Goal: Transaction & Acquisition: Purchase product/service

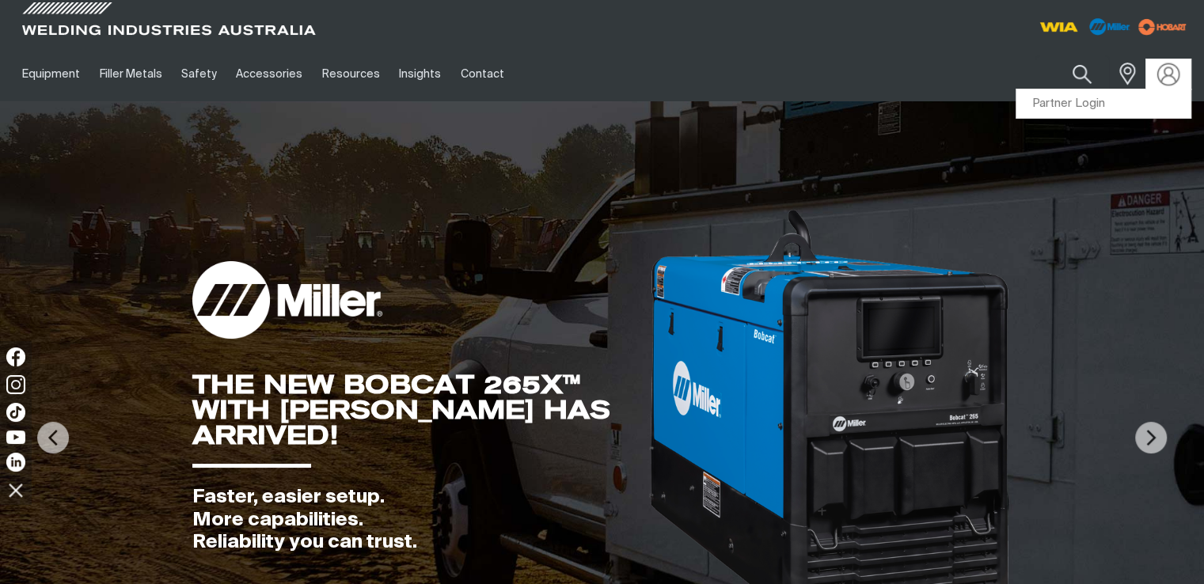
click at [1174, 82] on img at bounding box center [1168, 74] width 23 height 23
click at [1118, 101] on link "Partner Login" at bounding box center [1103, 103] width 174 height 29
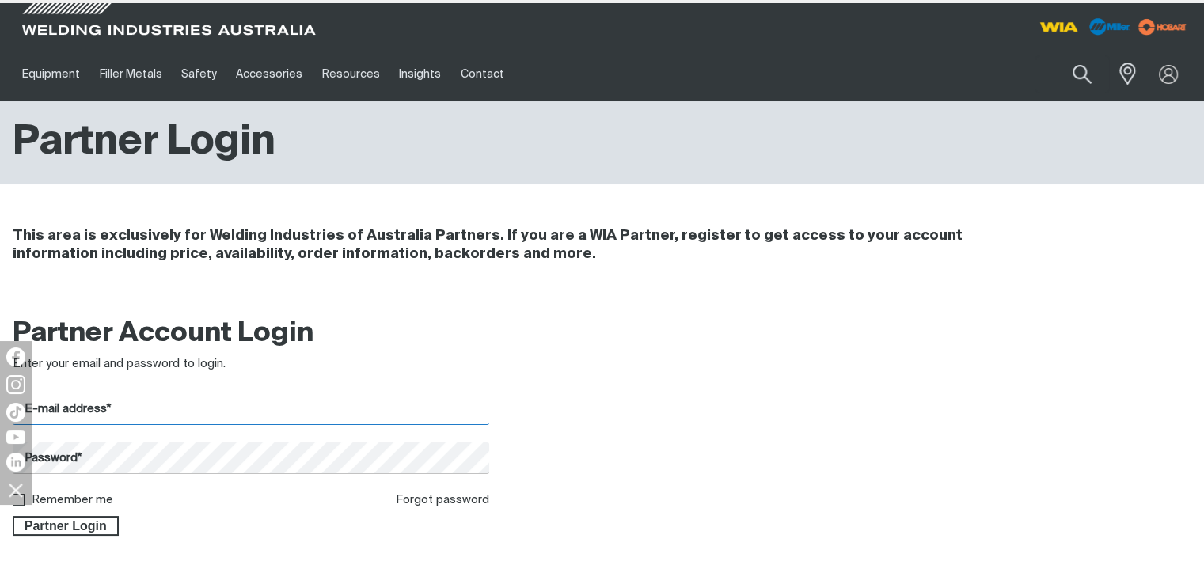
type input "[PERSON_NAME][EMAIL_ADDRESS][DOMAIN_NAME]"
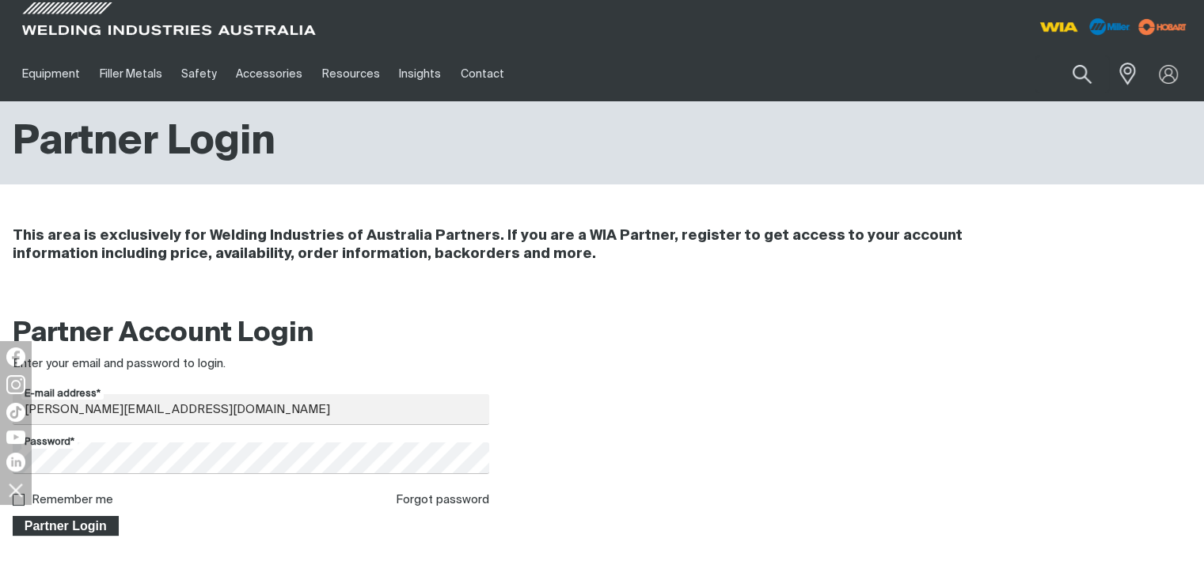
click at [78, 526] on span "Partner Login" at bounding box center [65, 526] width 103 height 21
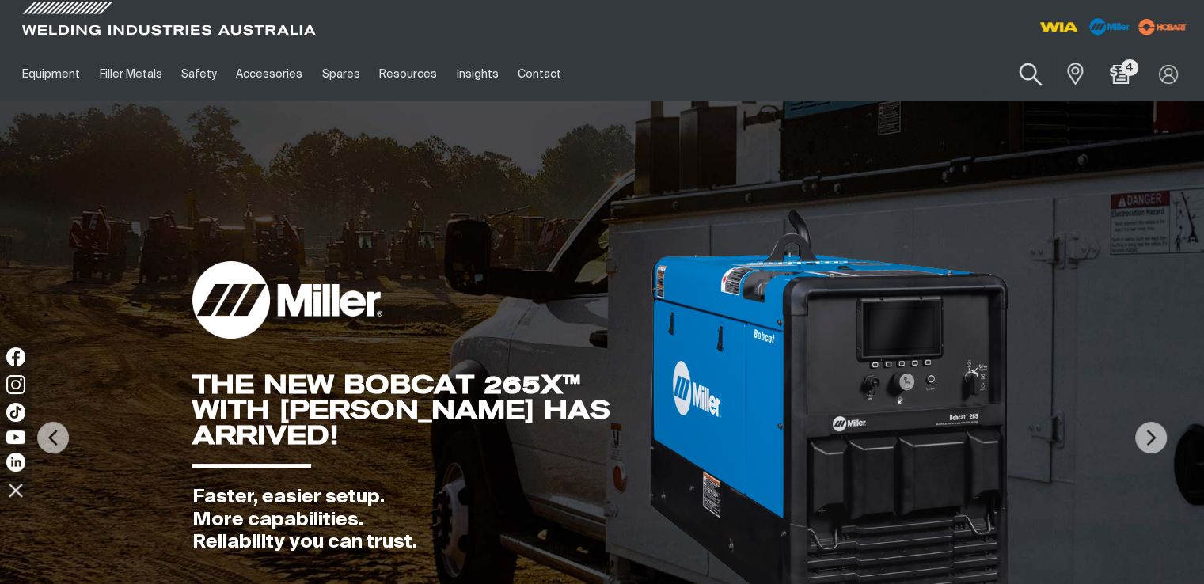
click at [1034, 73] on button "Search products" at bounding box center [1030, 74] width 64 height 45
click at [966, 76] on input "Search" at bounding box center [934, 74] width 244 height 36
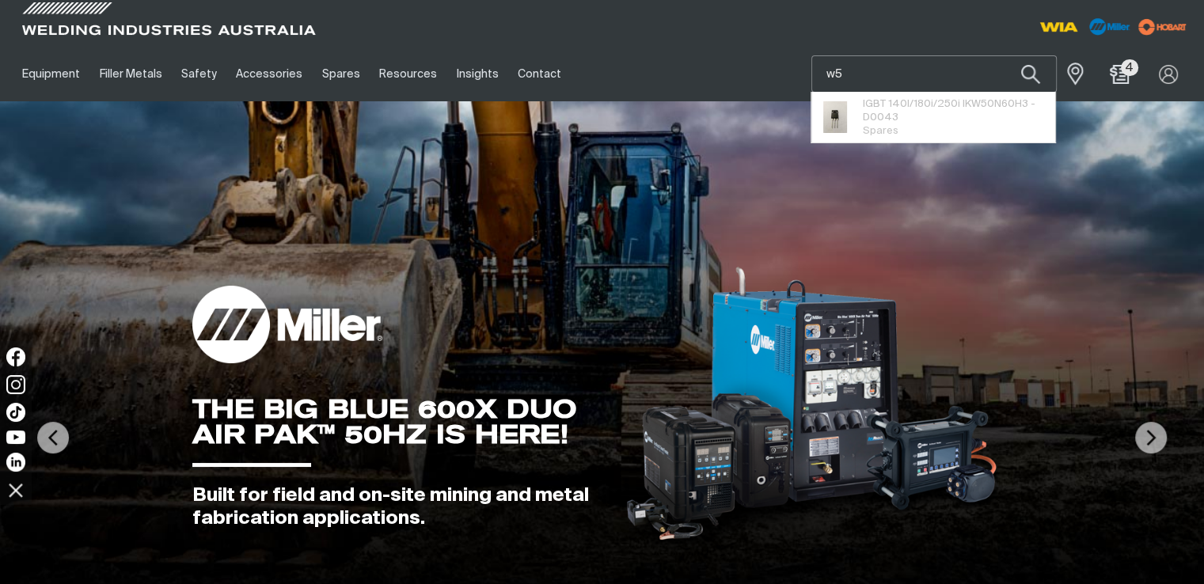
type input "w56"
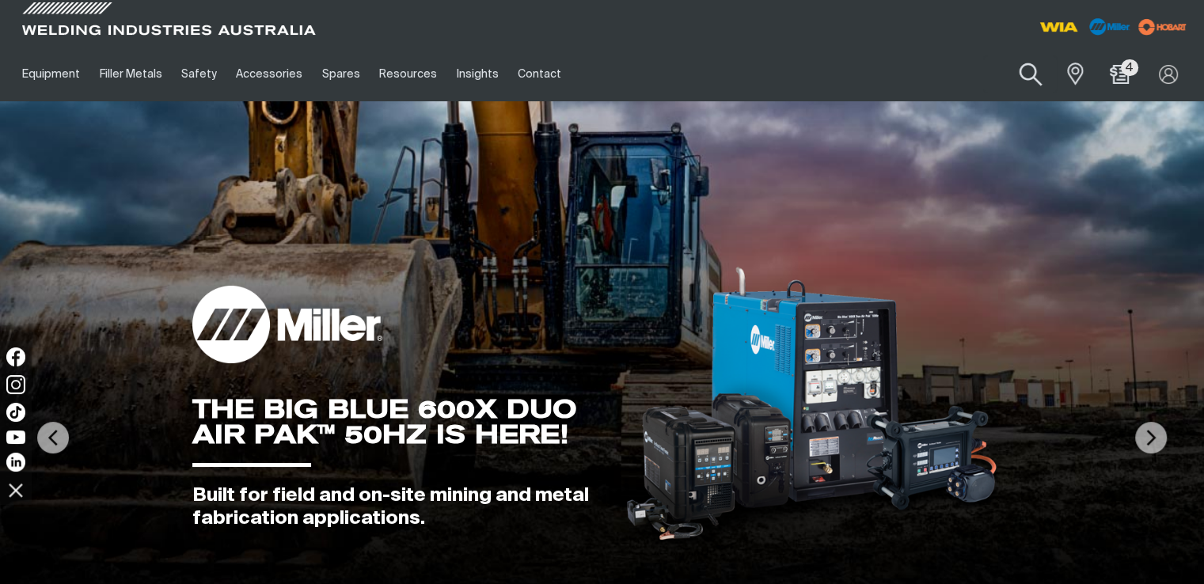
click at [1027, 70] on button "Search products" at bounding box center [1030, 74] width 64 height 45
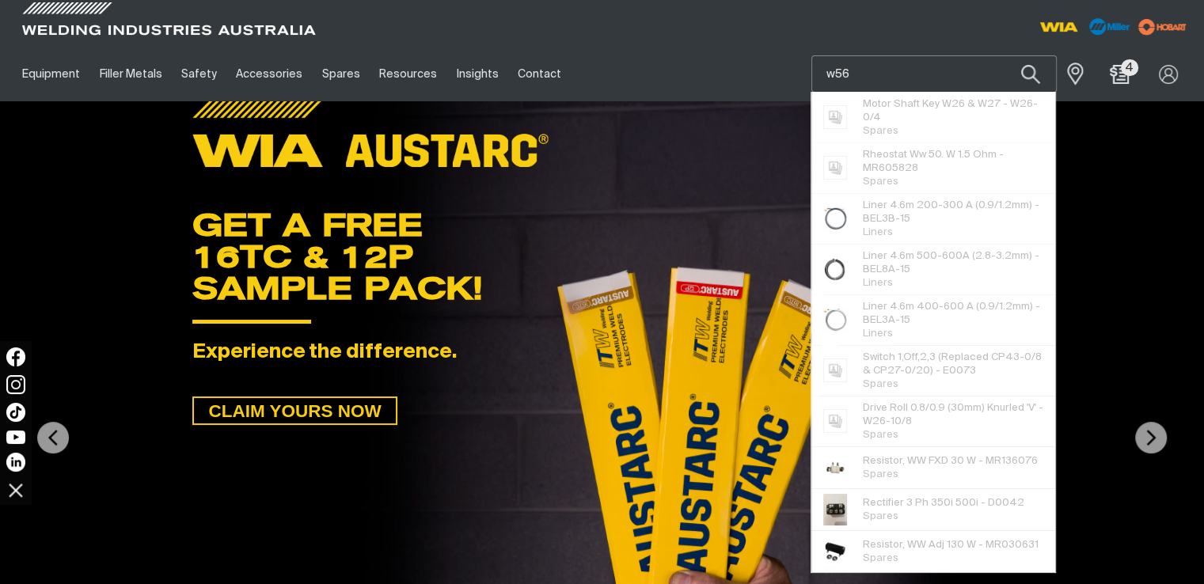
click at [858, 70] on input "w56" at bounding box center [934, 74] width 244 height 36
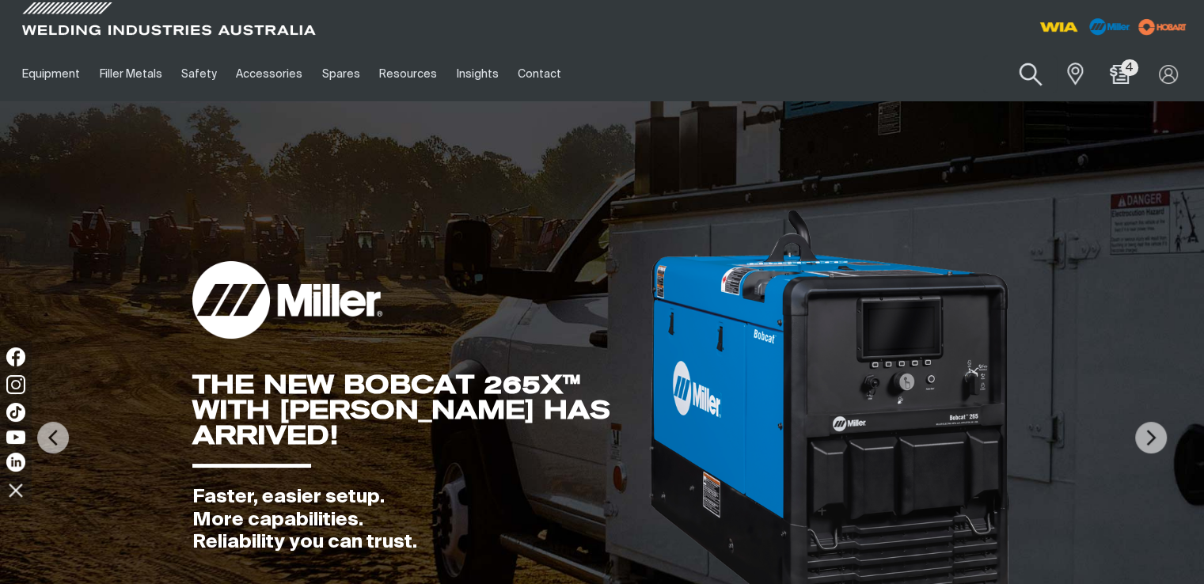
click at [1028, 76] on button "Search products" at bounding box center [1030, 74] width 64 height 45
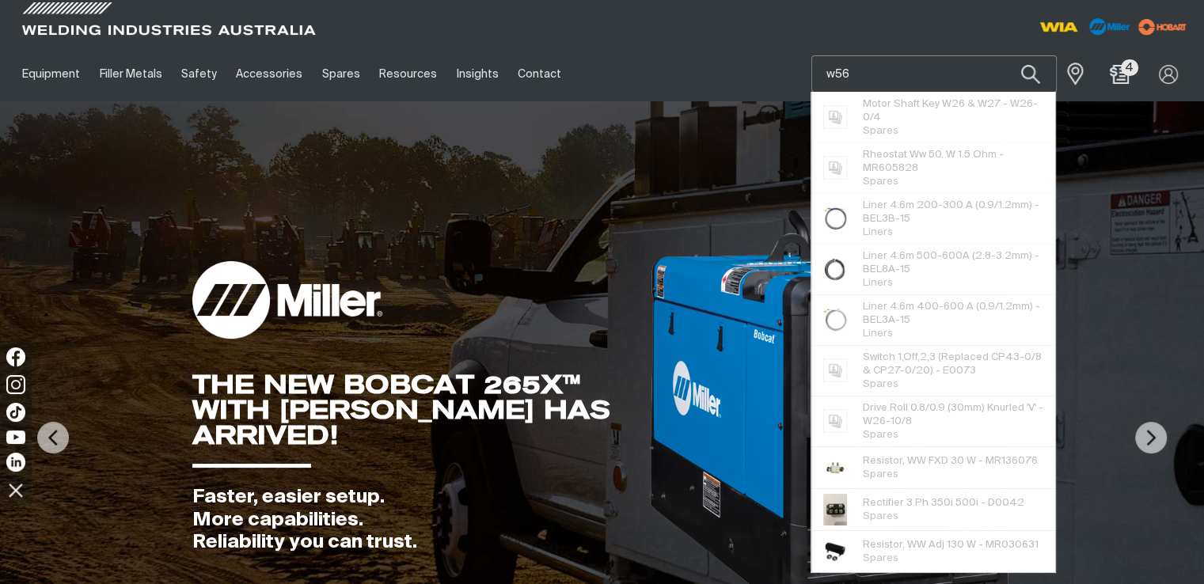
click at [858, 72] on input "w56" at bounding box center [934, 74] width 244 height 36
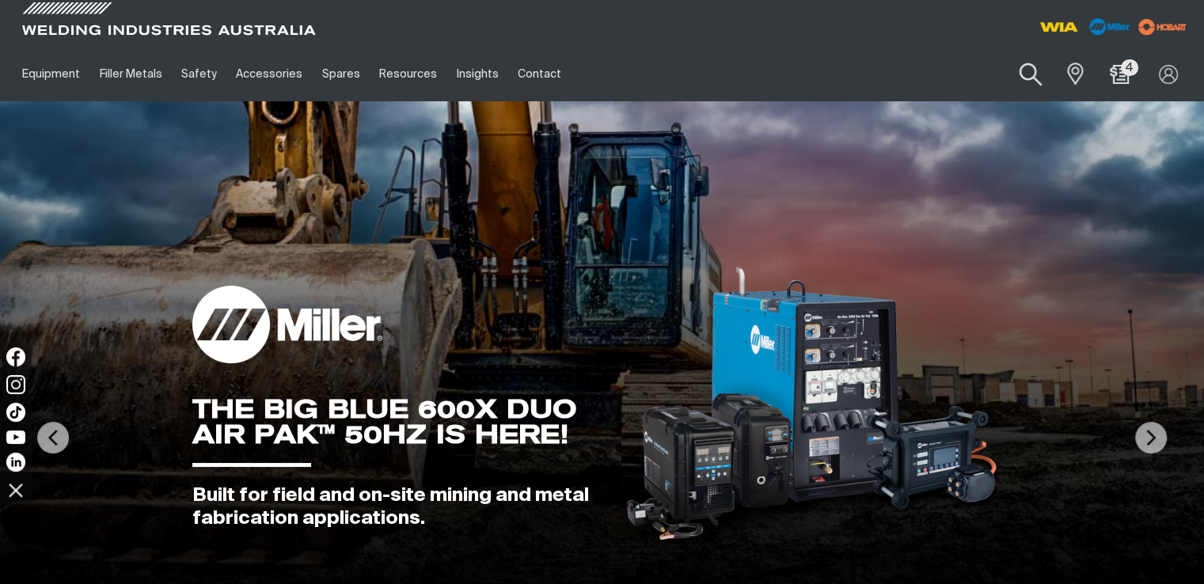
click at [1023, 76] on button "Search products" at bounding box center [1030, 74] width 64 height 45
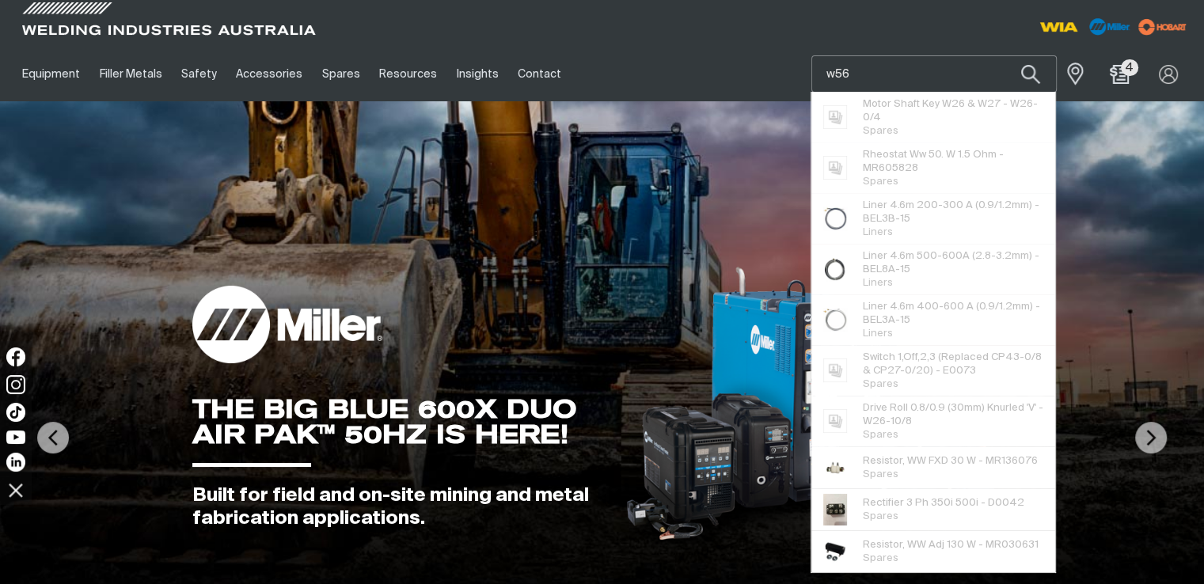
click at [893, 73] on input "w56" at bounding box center [934, 74] width 244 height 36
